Goal: Task Accomplishment & Management: Manage account settings

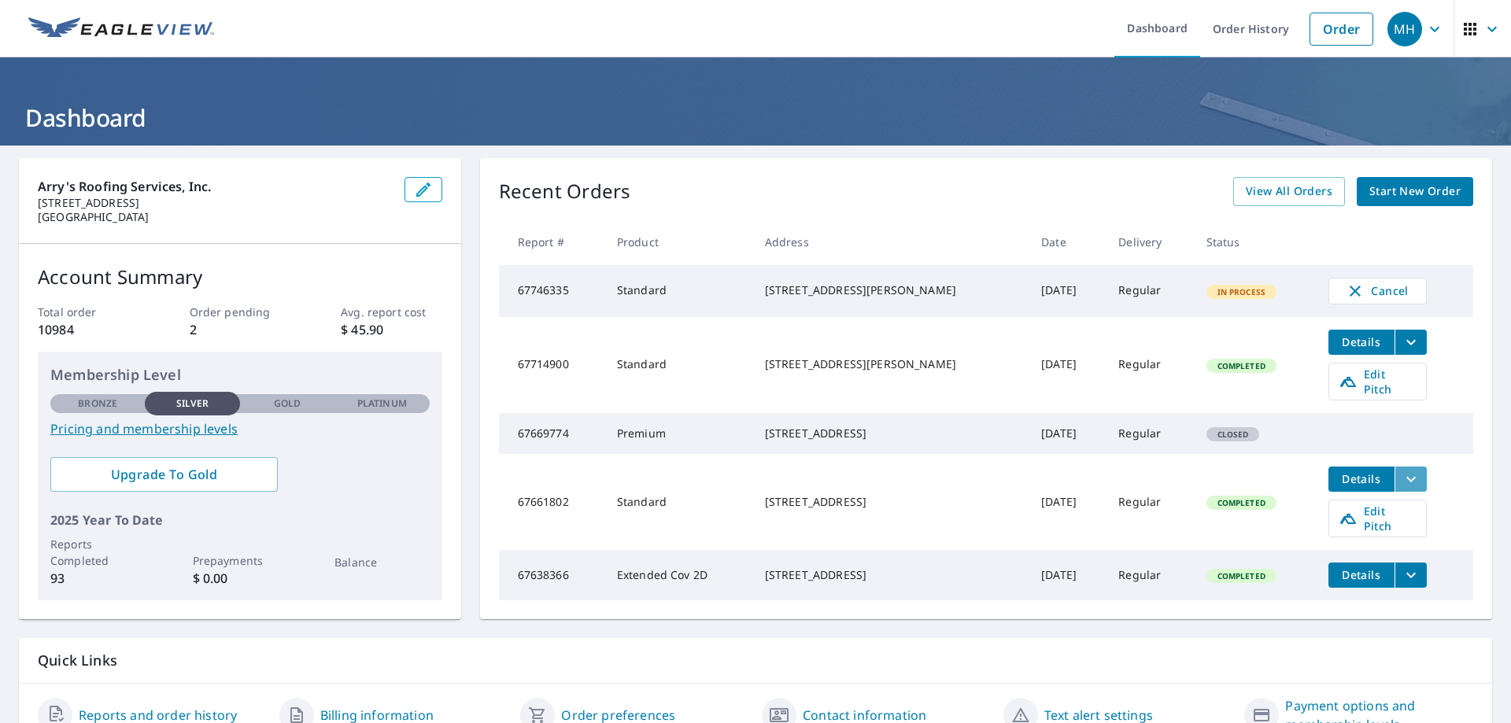
click at [1401, 481] on icon "filesDropdownBtn-67661802" at bounding box center [1410, 479] width 19 height 19
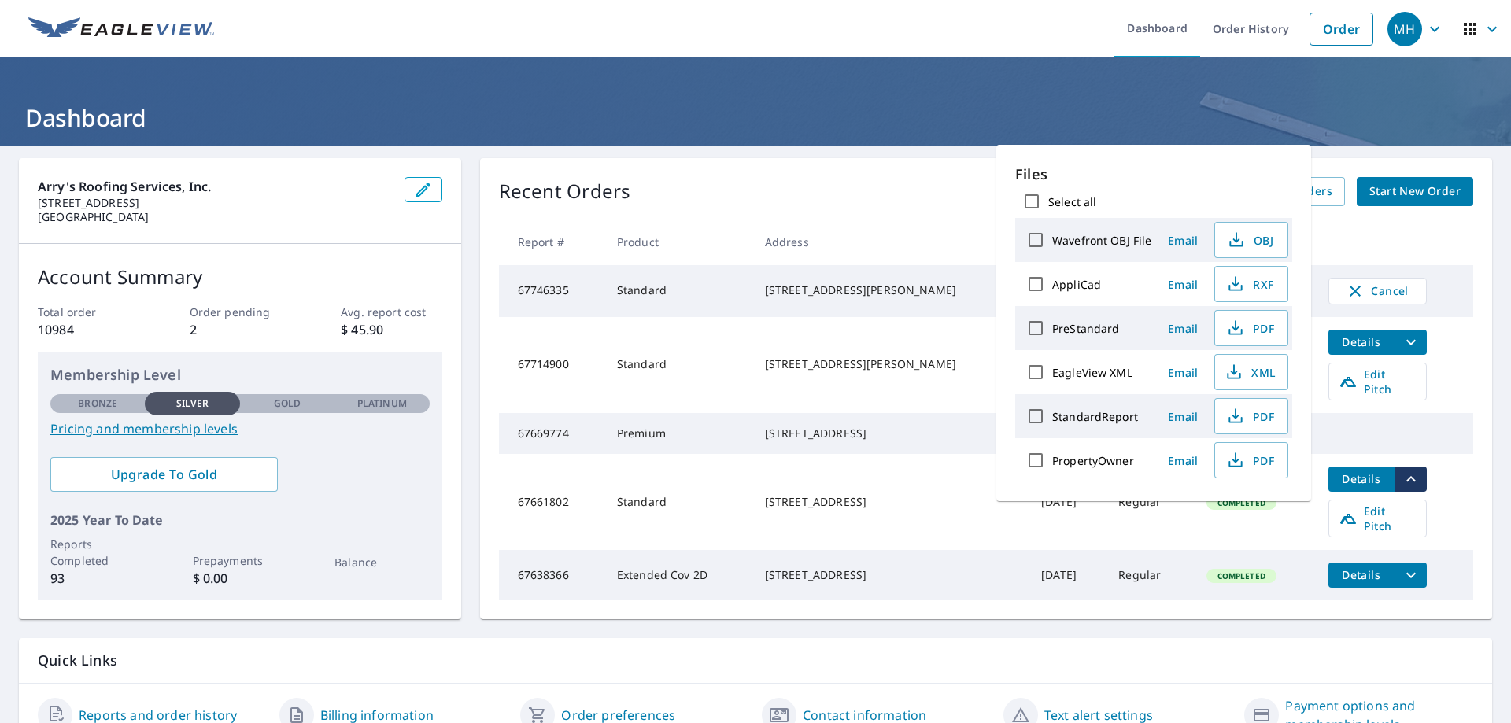
click at [819, 509] on div "509 Osceola Rd Belleair, FL 33756" at bounding box center [890, 502] width 251 height 16
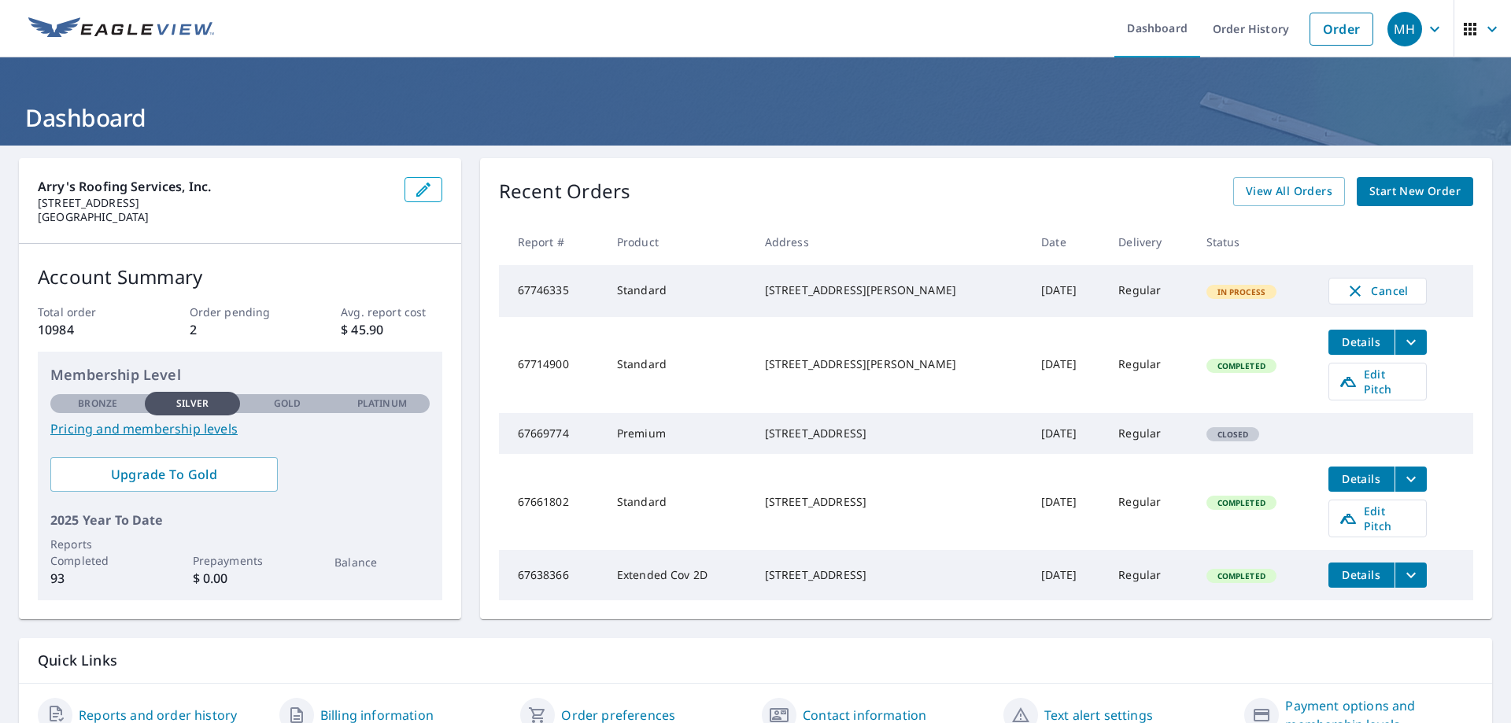
click at [1345, 486] on span "Details" at bounding box center [1360, 478] width 47 height 15
click at [1401, 489] on icon "filesDropdownBtn-67661802" at bounding box center [1410, 479] width 19 height 19
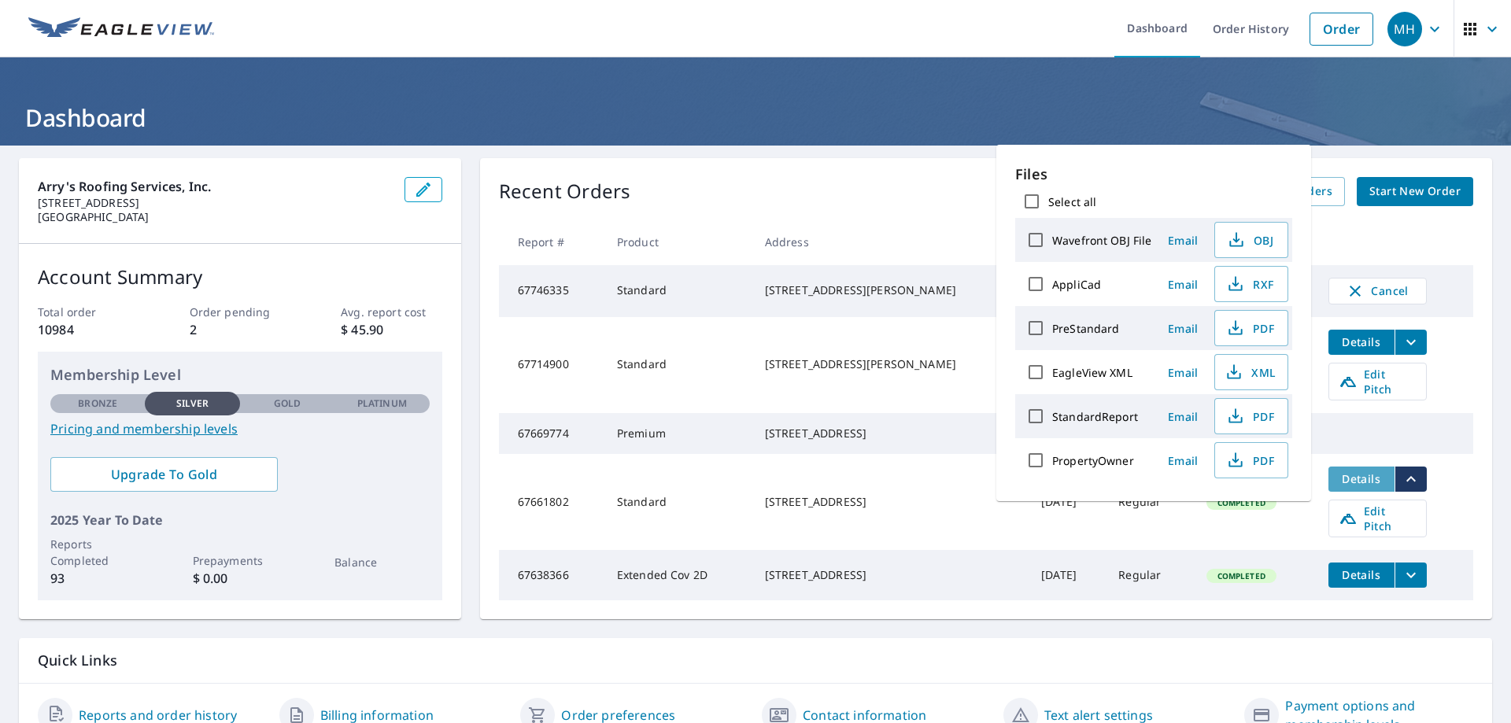
click at [1350, 485] on span "Details" at bounding box center [1360, 478] width 47 height 15
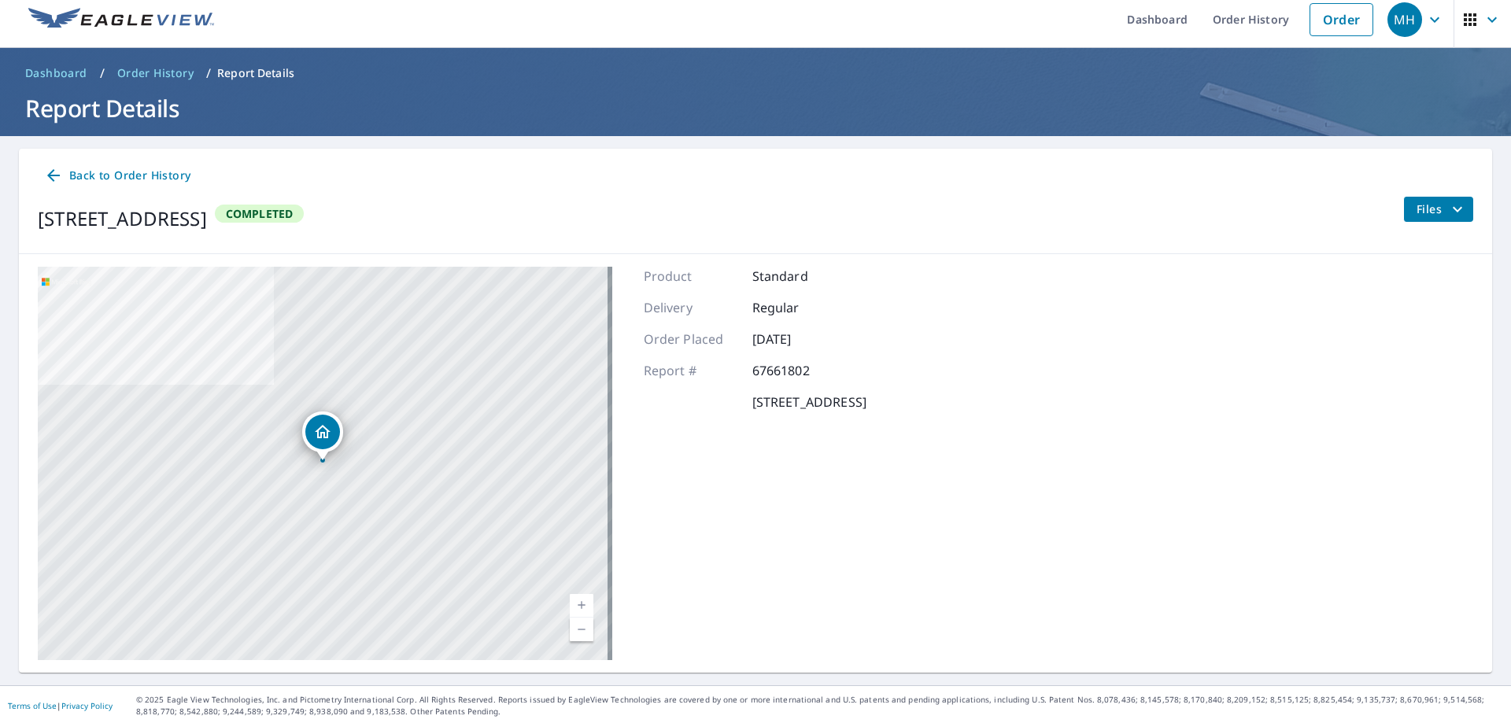
scroll to position [12, 0]
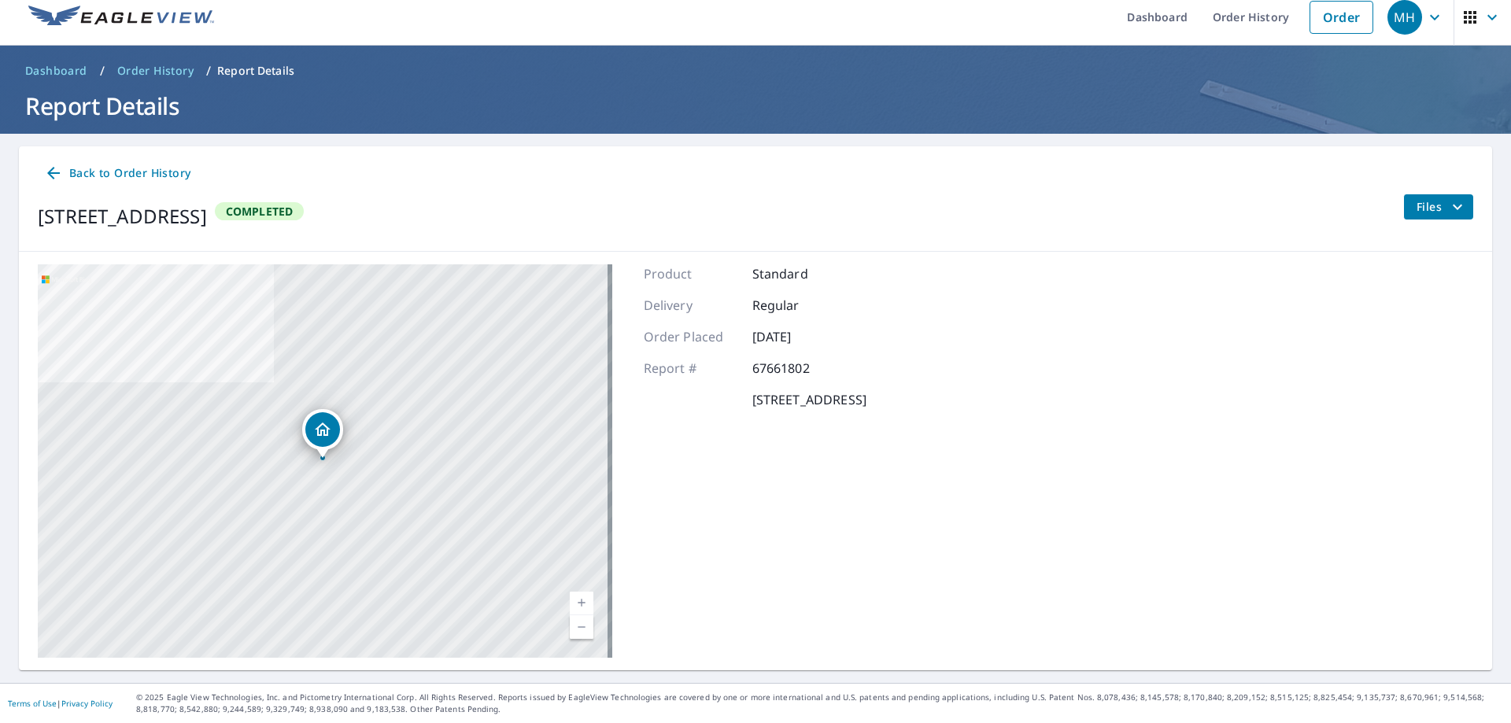
click at [1422, 214] on span "Files" at bounding box center [1441, 206] width 50 height 19
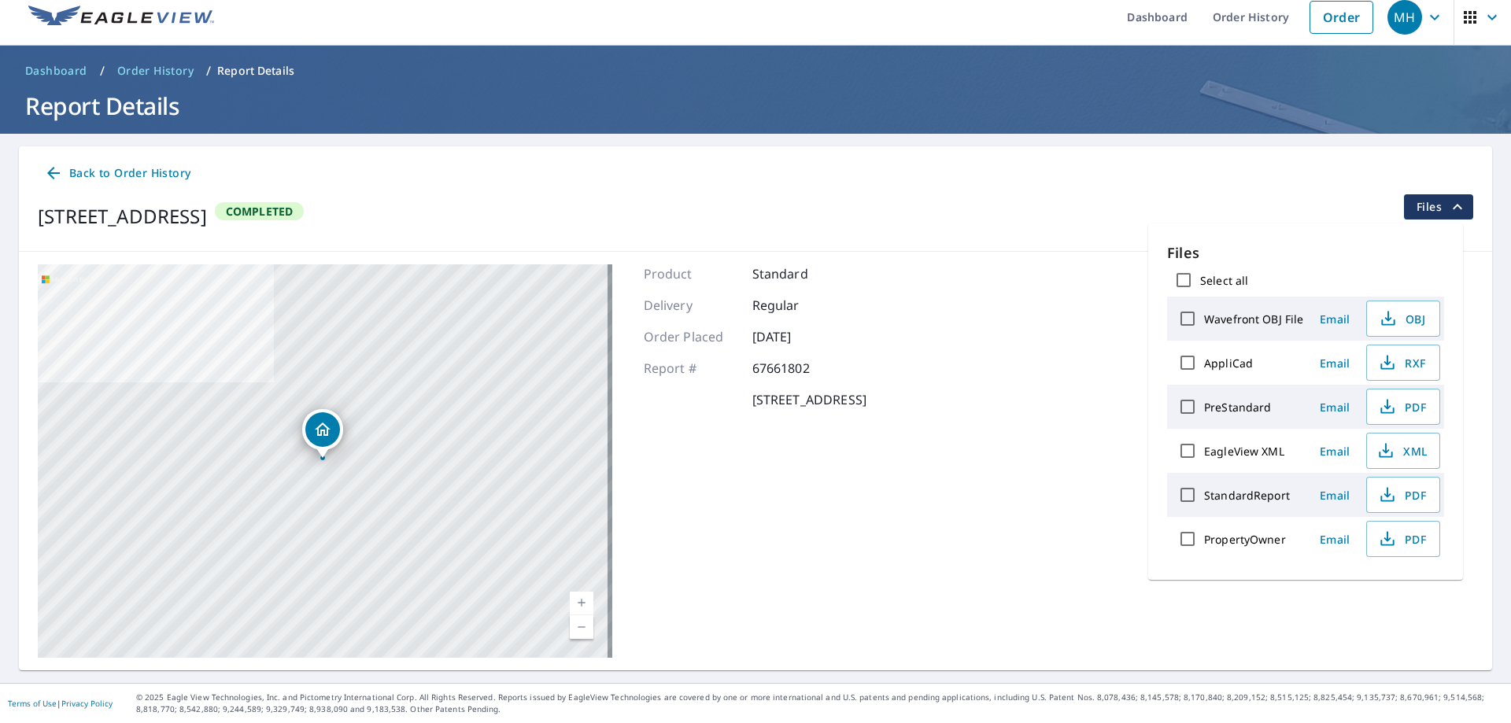
click at [859, 210] on div "509 Osceola Rd Belleair, FL 33756 Completed Files" at bounding box center [755, 216] width 1435 height 44
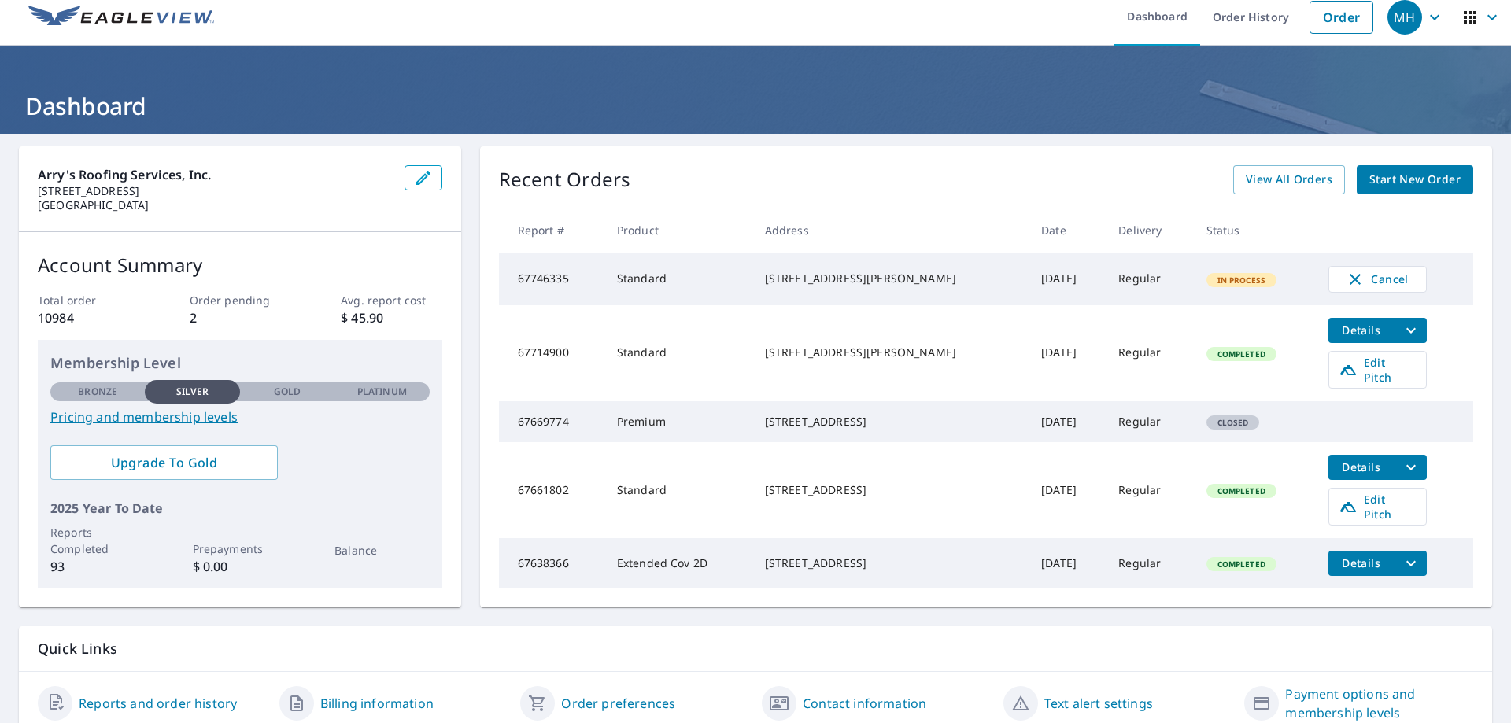
click at [1223, 496] on span "Completed" at bounding box center [1241, 490] width 67 height 11
click at [1363, 511] on span "Edit Pitch" at bounding box center [1377, 507] width 78 height 30
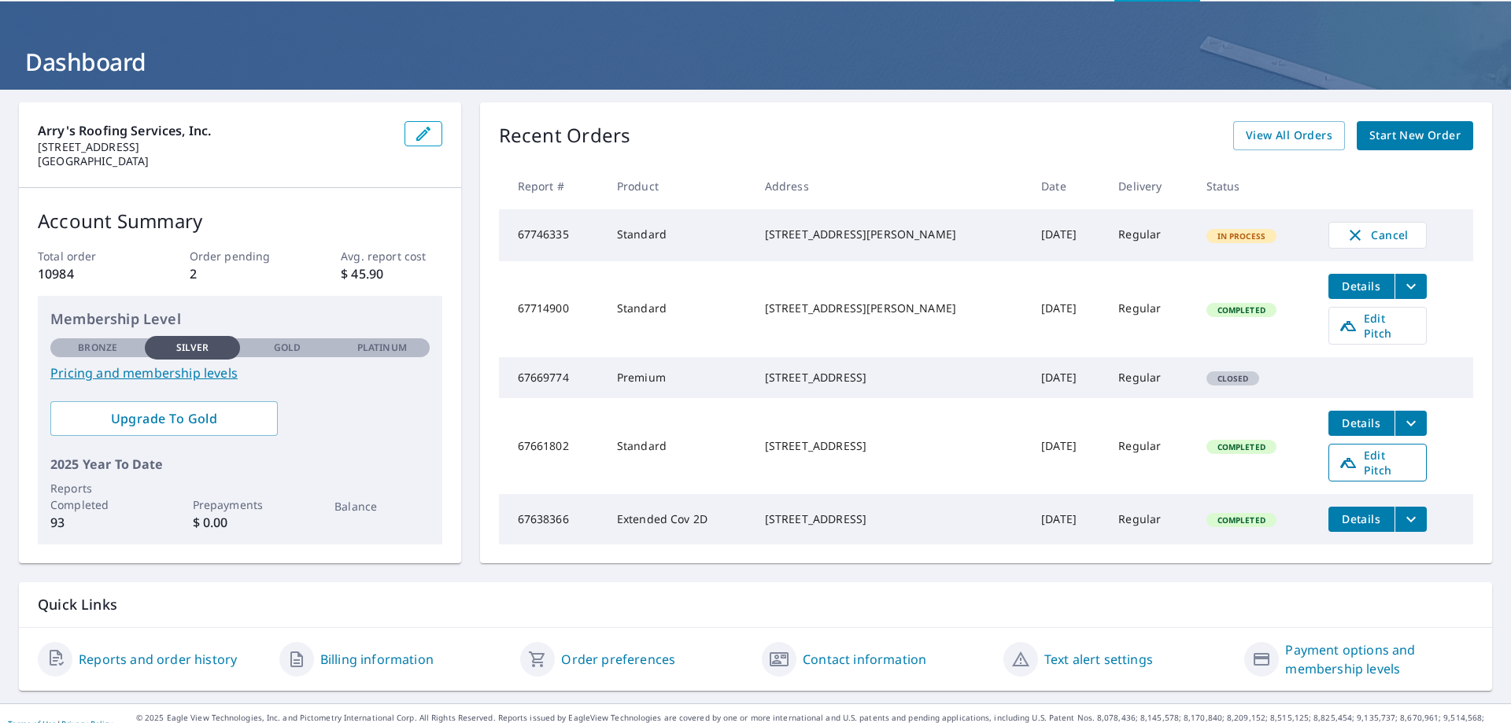
scroll to position [80, 0]
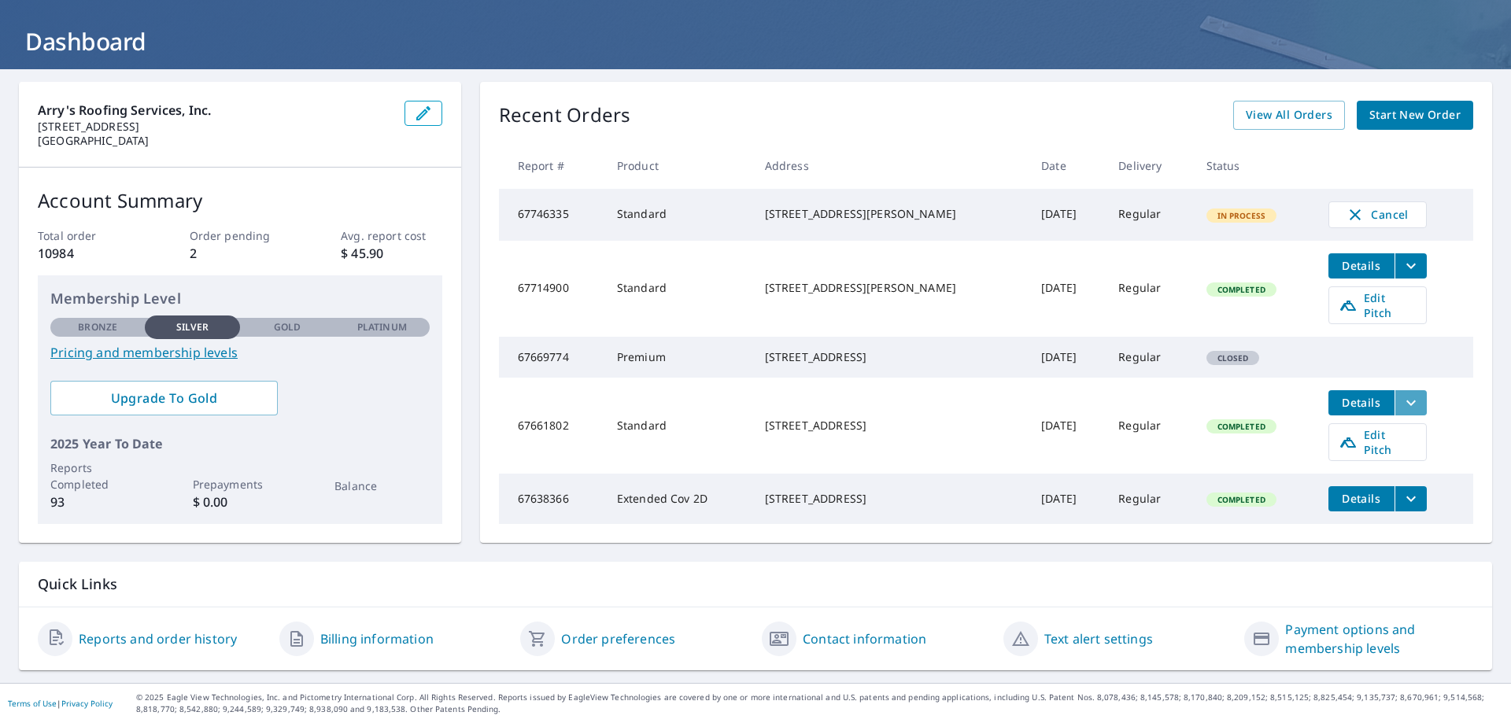
click at [1401, 409] on icon "filesDropdownBtn-67661802" at bounding box center [1410, 402] width 19 height 19
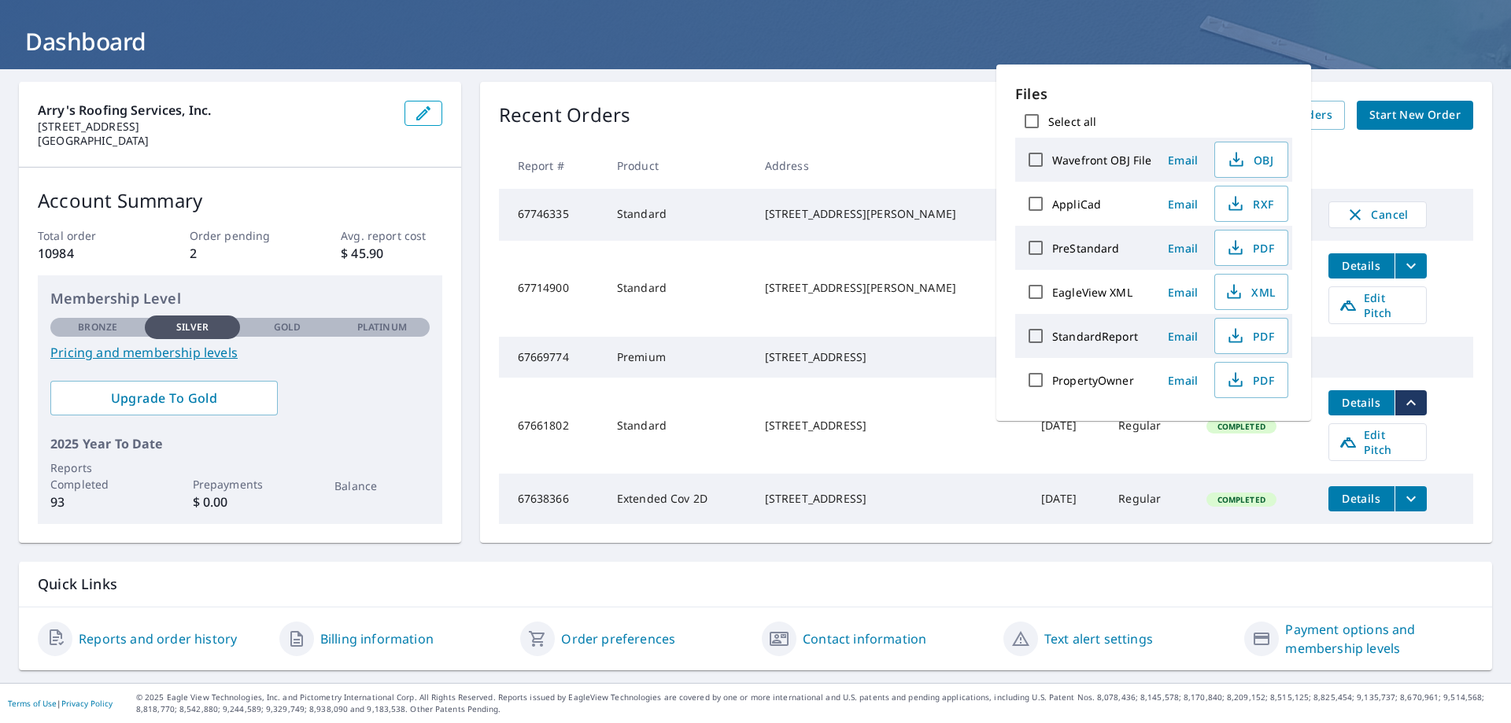
click at [1471, 415] on div "Recent Orders View All Orders Start New Order Report # Product Address Date Del…" at bounding box center [986, 312] width 1012 height 461
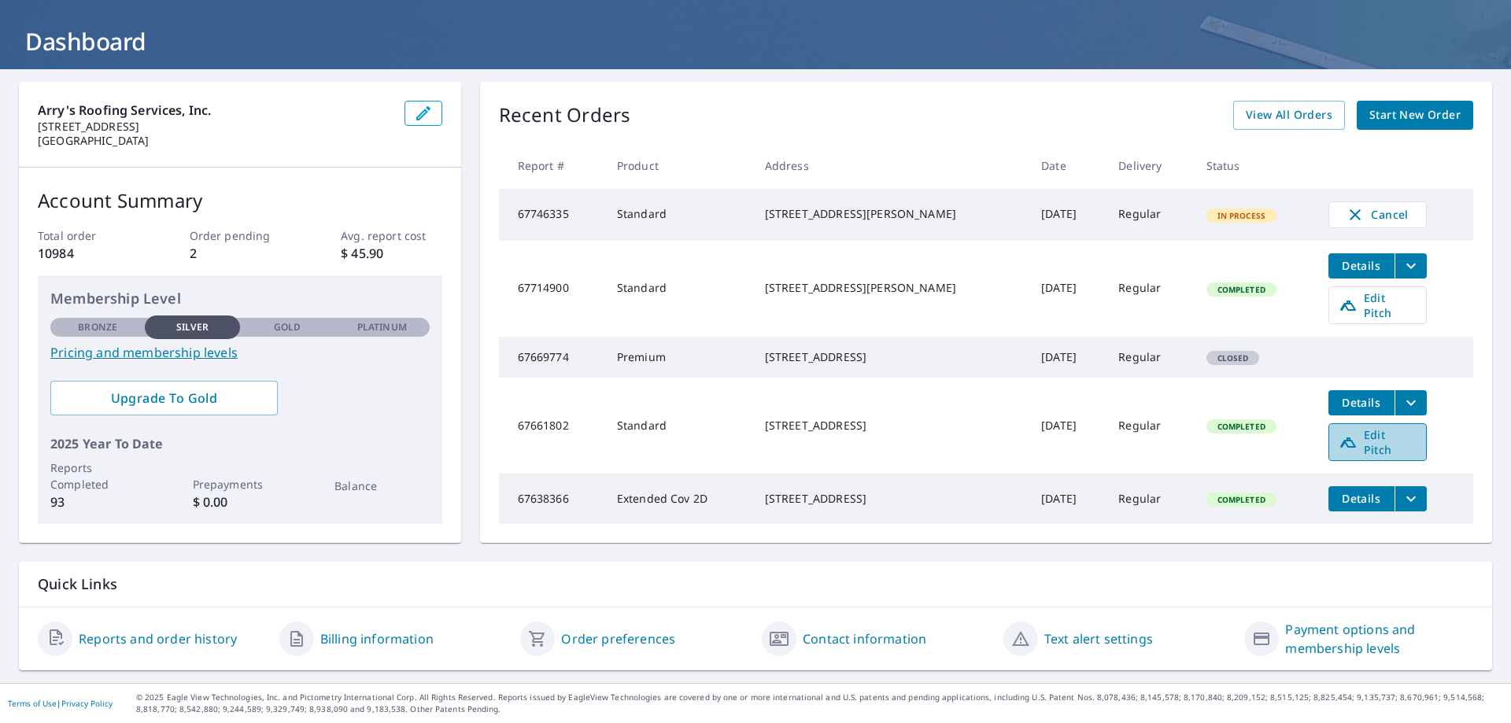
click at [1400, 443] on span "Edit Pitch" at bounding box center [1377, 442] width 78 height 30
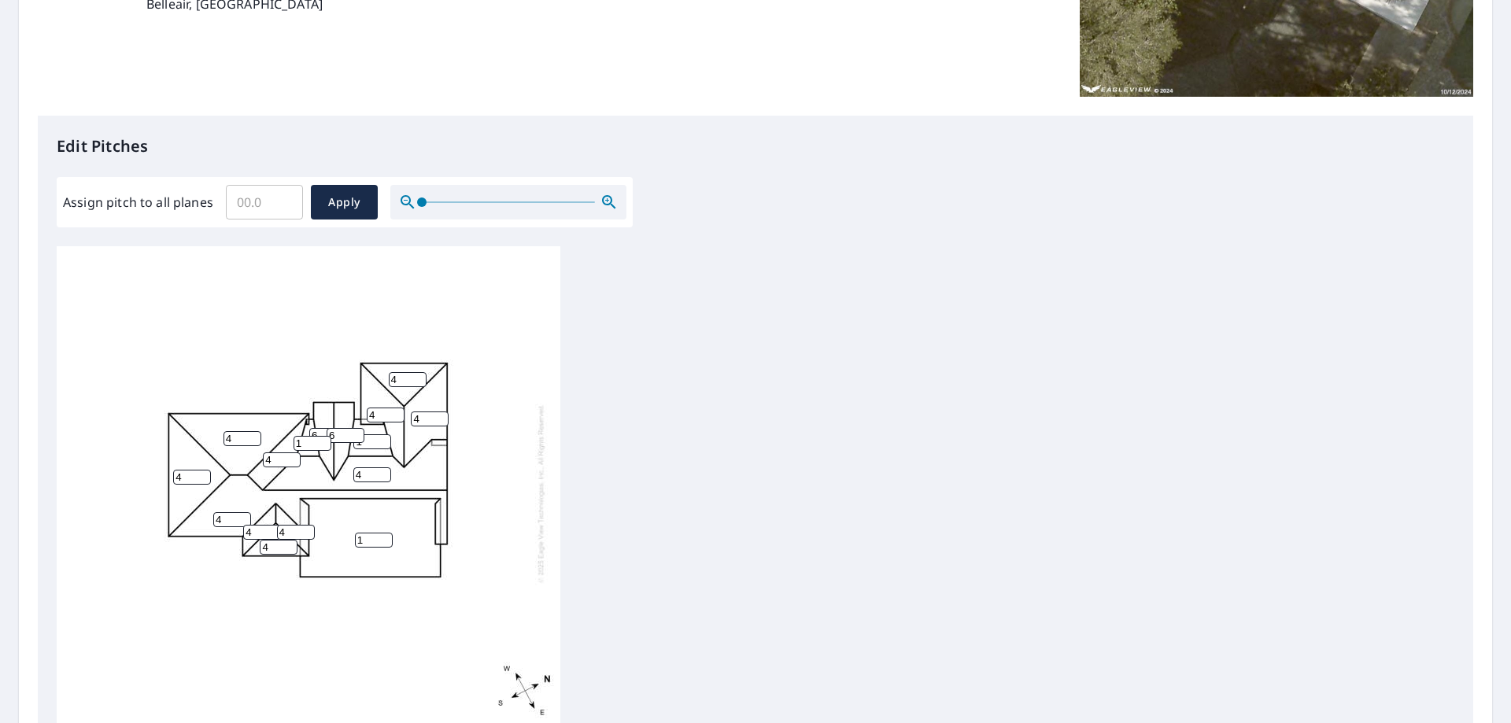
scroll to position [315, 0]
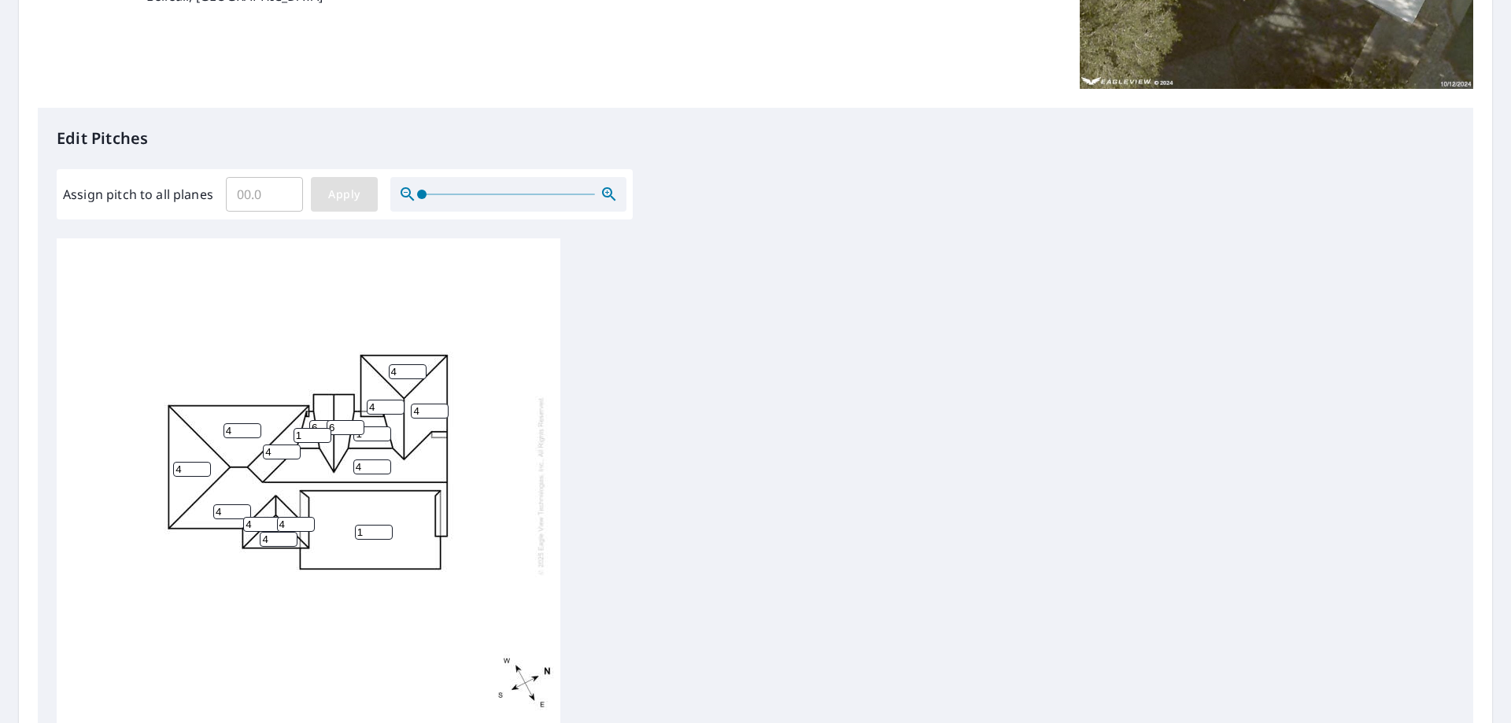
click at [335, 190] on span "Apply" at bounding box center [344, 195] width 42 height 20
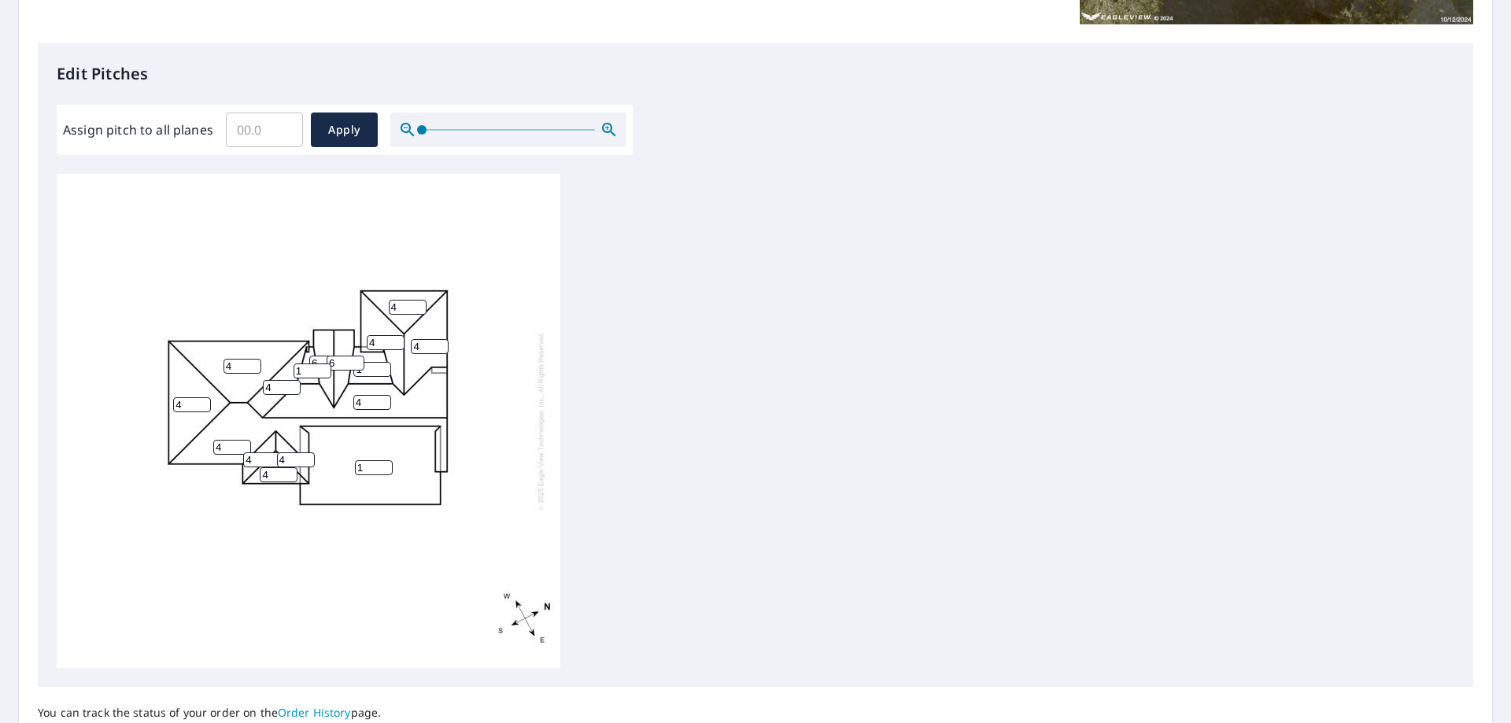
scroll to position [522, 0]
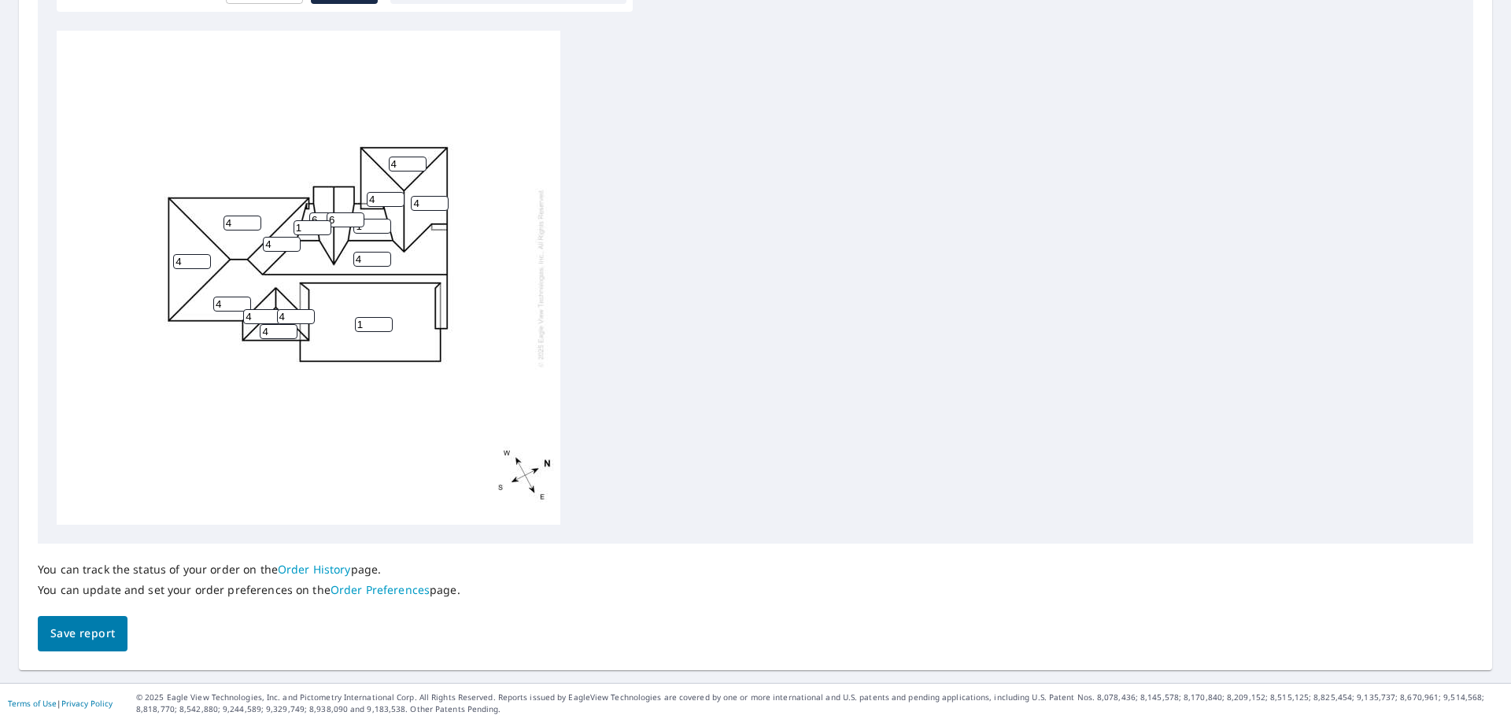
click at [76, 630] on span "Save report" at bounding box center [82, 634] width 65 height 20
click at [301, 569] on link "Order History" at bounding box center [314, 570] width 73 height 15
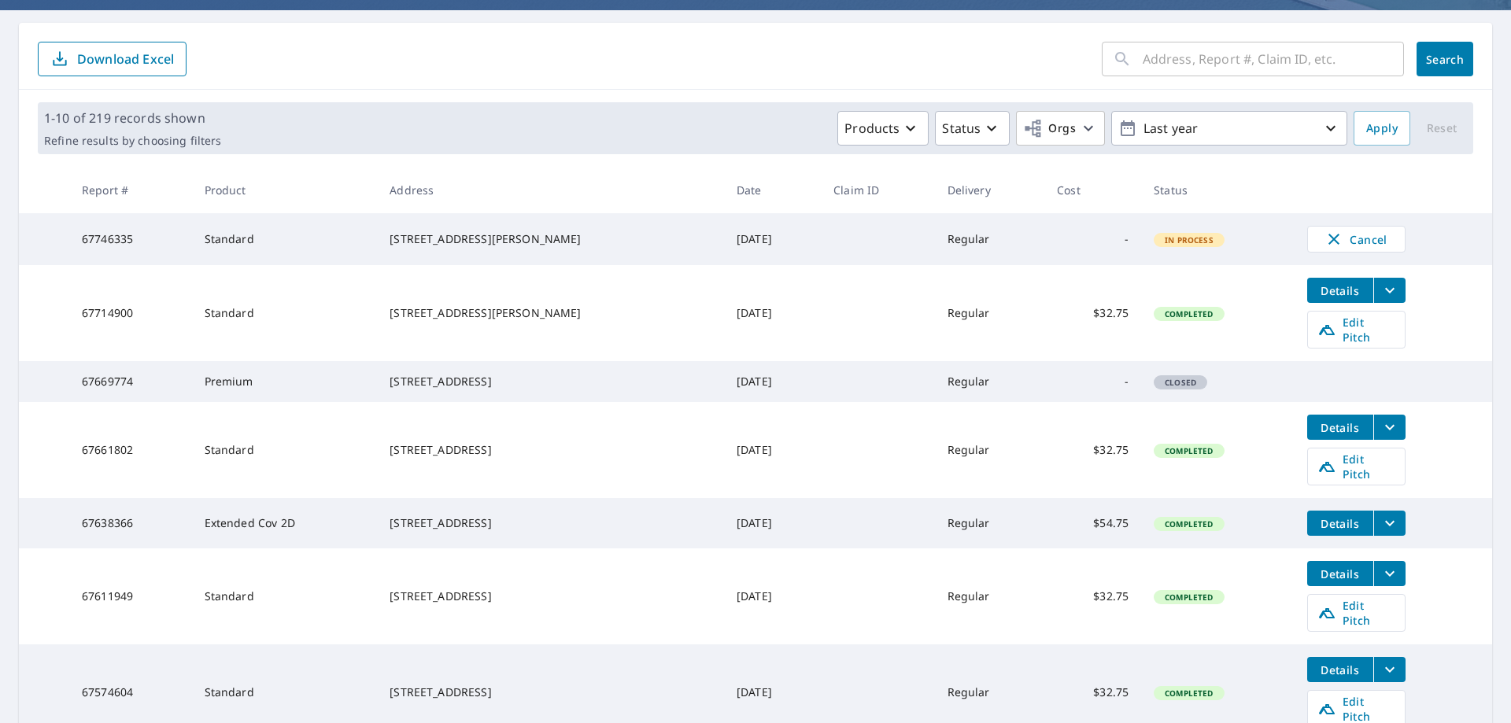
scroll to position [157, 0]
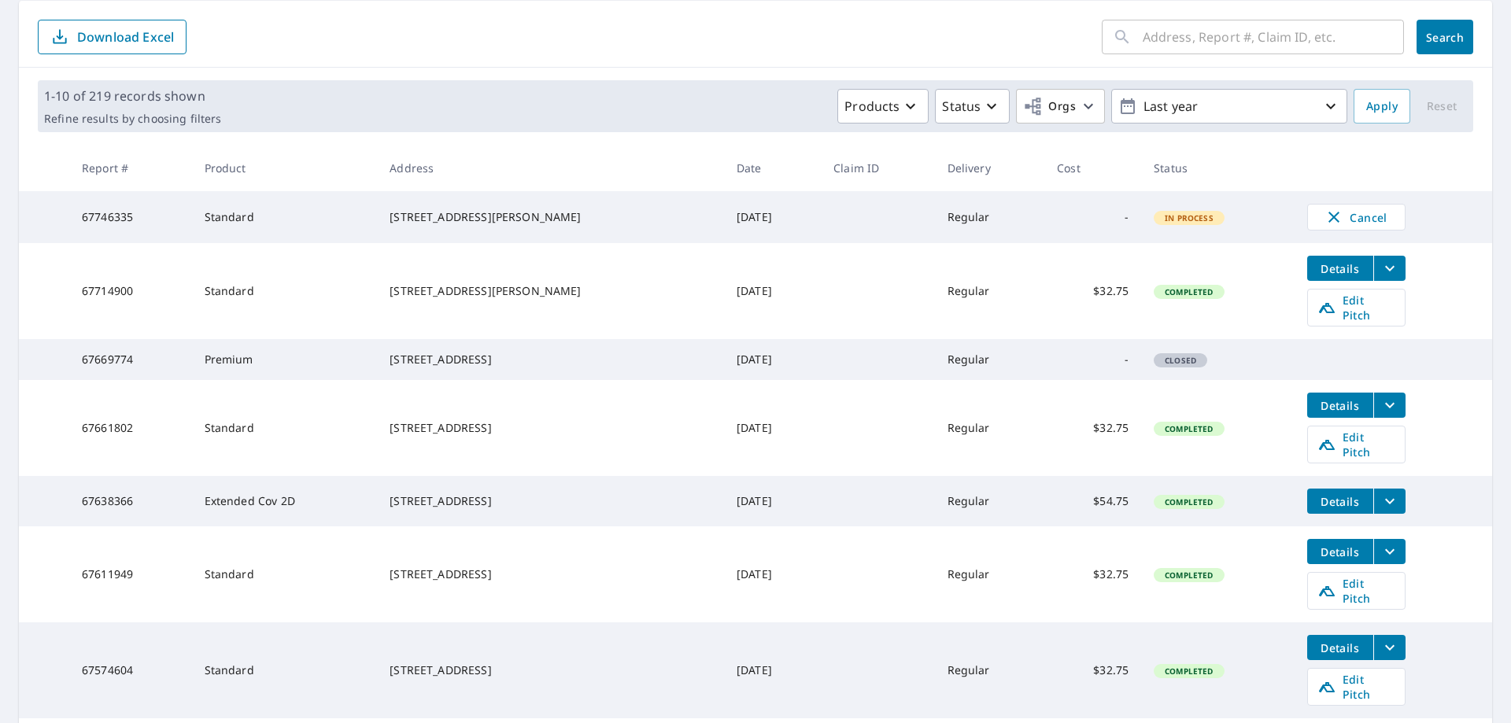
click at [1380, 414] on icon "filesDropdownBtn-67661802" at bounding box center [1389, 405] width 19 height 19
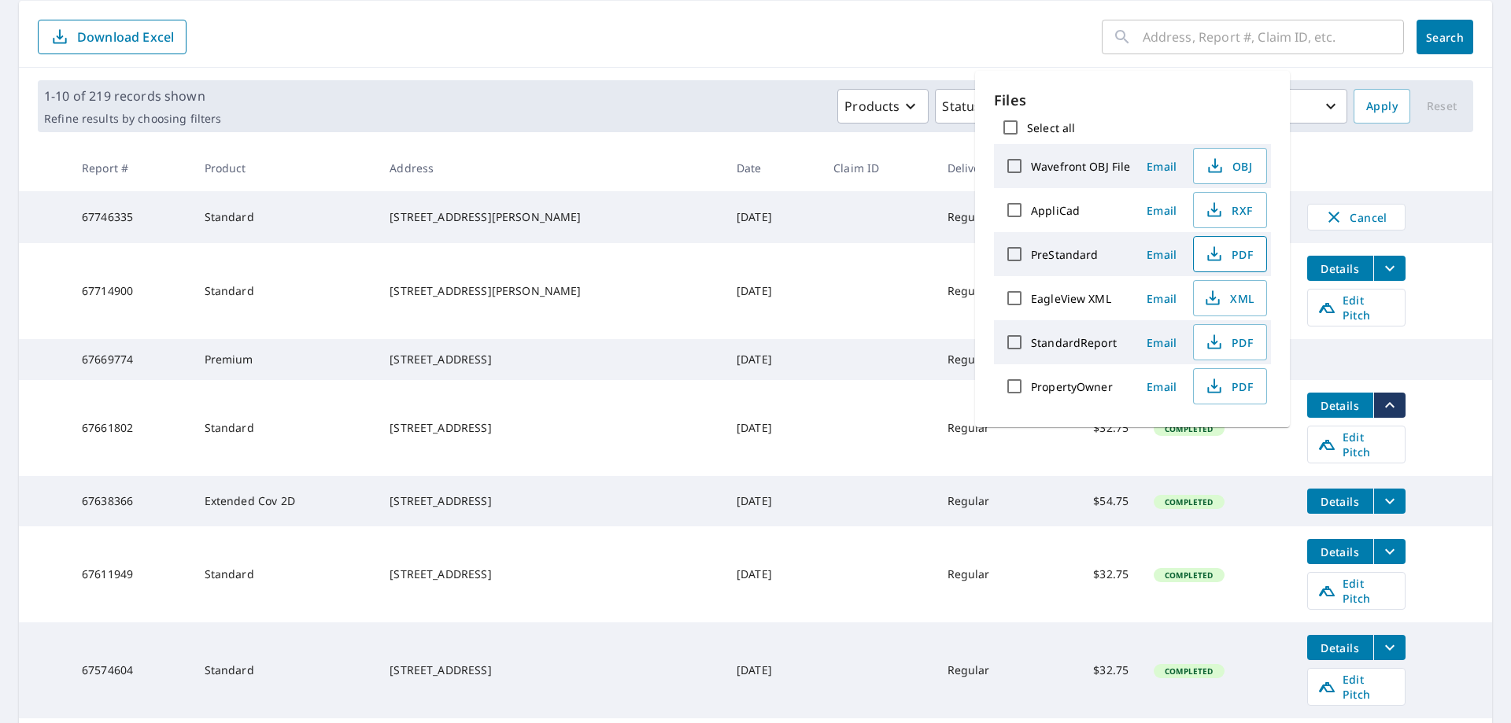
click at [1216, 253] on icon "button" at bounding box center [1214, 254] width 19 height 19
click at [1220, 343] on icon "button" at bounding box center [1214, 342] width 19 height 19
